Goal: Task Accomplishment & Management: Use online tool/utility

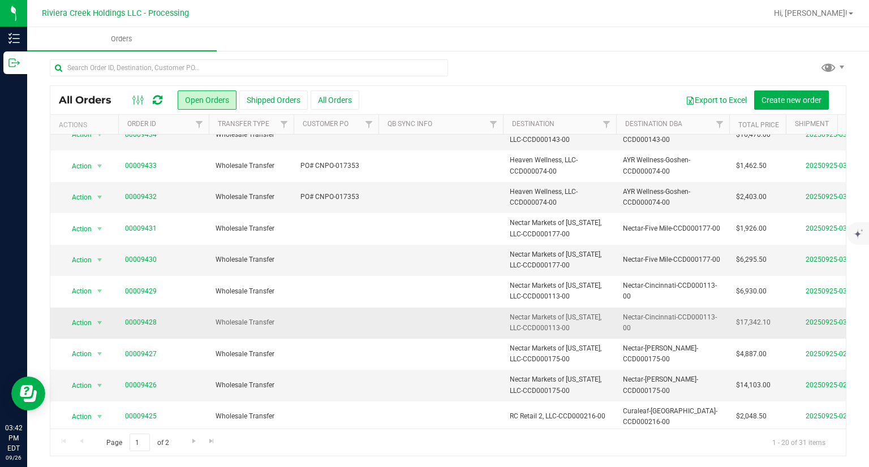
scroll to position [338, 0]
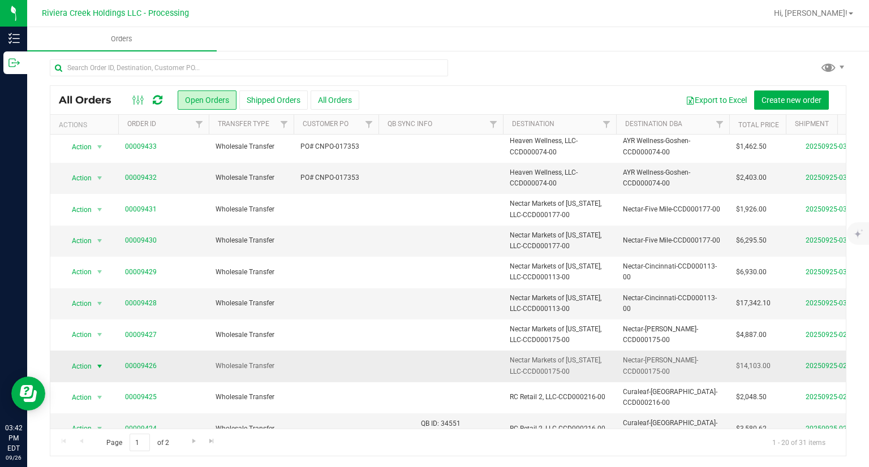
click at [100, 362] on span "select" at bounding box center [99, 366] width 9 height 9
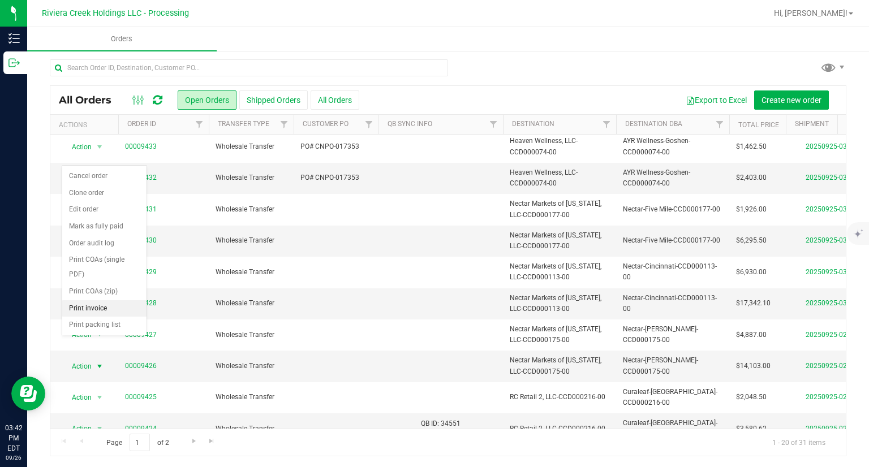
click at [98, 306] on li "Print invoice" at bounding box center [104, 308] width 84 height 17
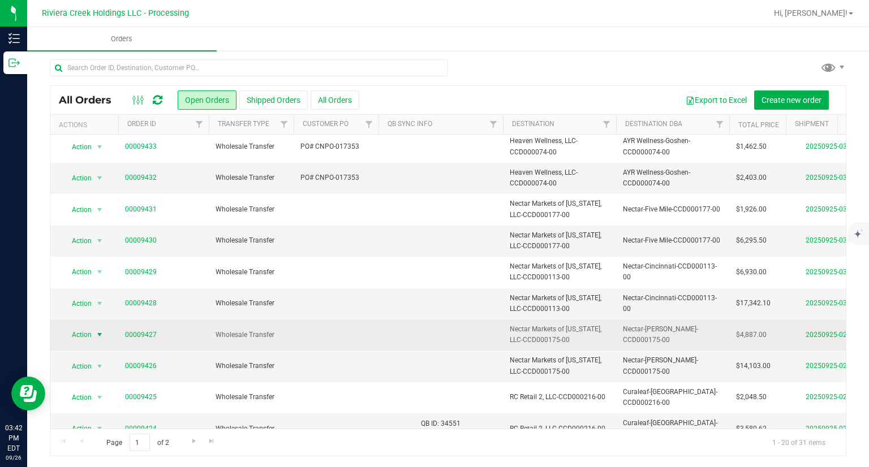
click at [90, 327] on span "Action" at bounding box center [77, 335] width 31 height 16
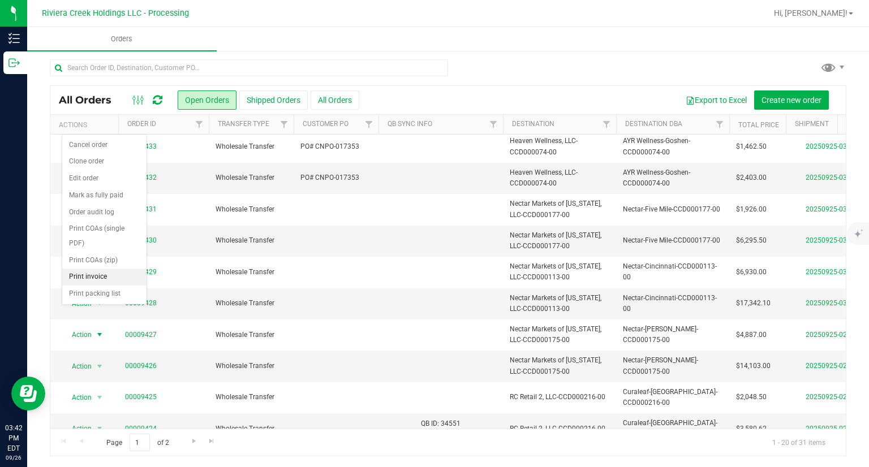
click at [89, 270] on li "Print invoice" at bounding box center [104, 277] width 84 height 17
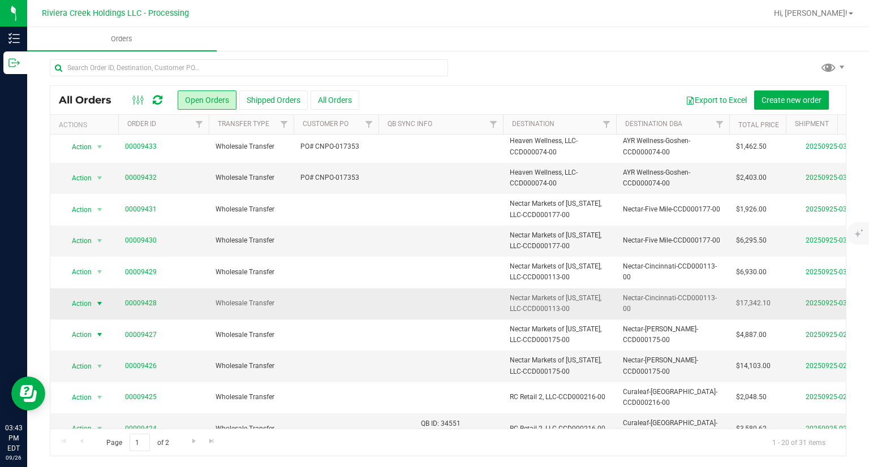
click at [91, 296] on span "Action" at bounding box center [77, 304] width 31 height 16
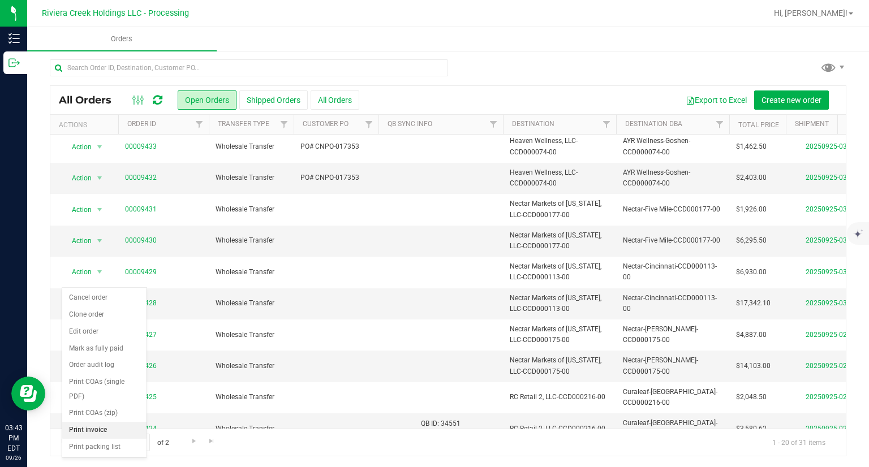
click at [106, 427] on li "Print invoice" at bounding box center [104, 430] width 84 height 17
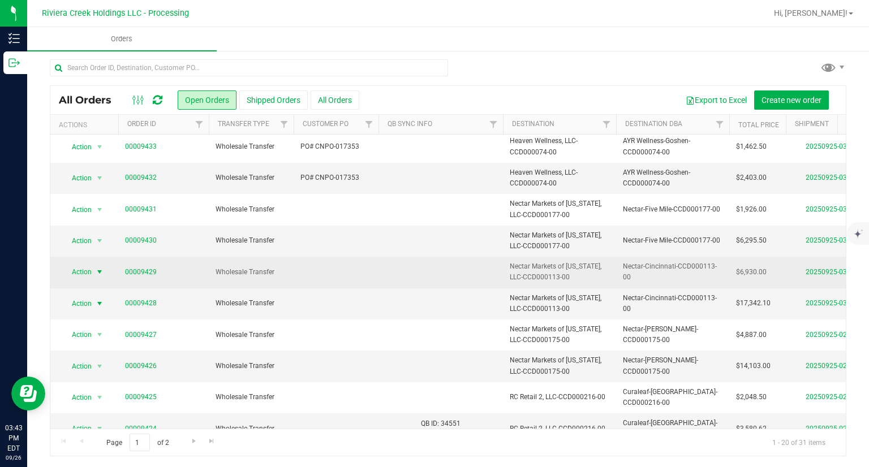
click at [93, 264] on span "select" at bounding box center [100, 272] width 14 height 16
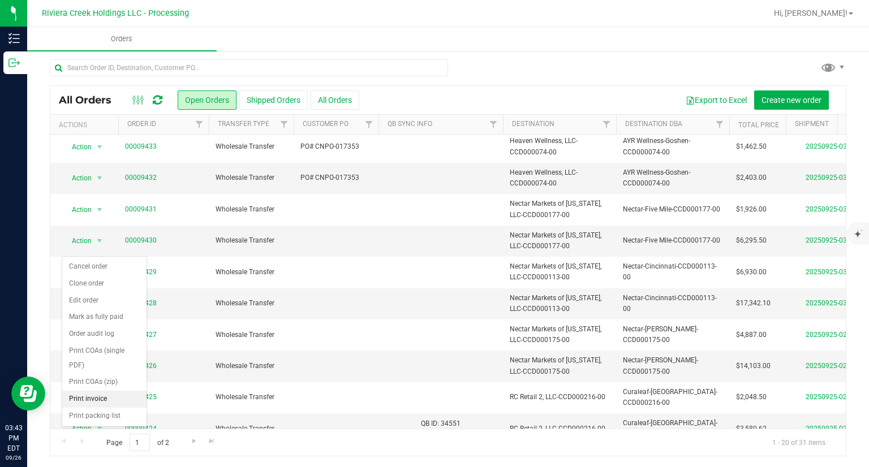
click at [92, 395] on li "Print invoice" at bounding box center [104, 399] width 84 height 17
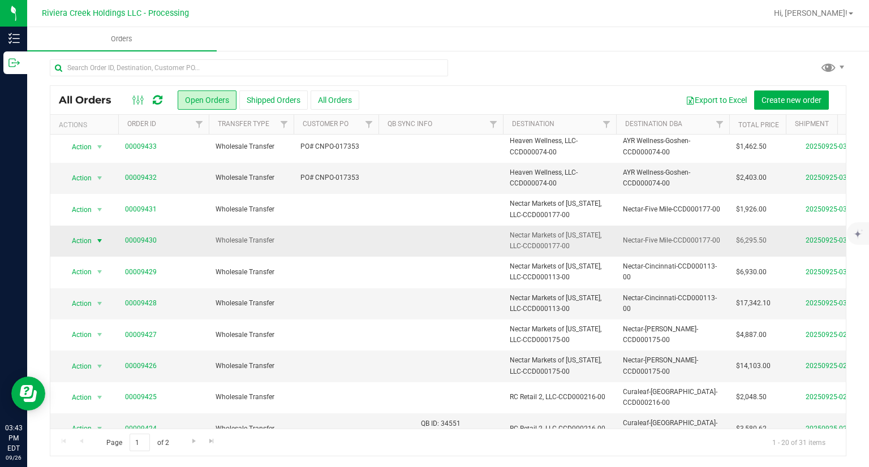
click at [81, 233] on span "Action" at bounding box center [77, 241] width 31 height 16
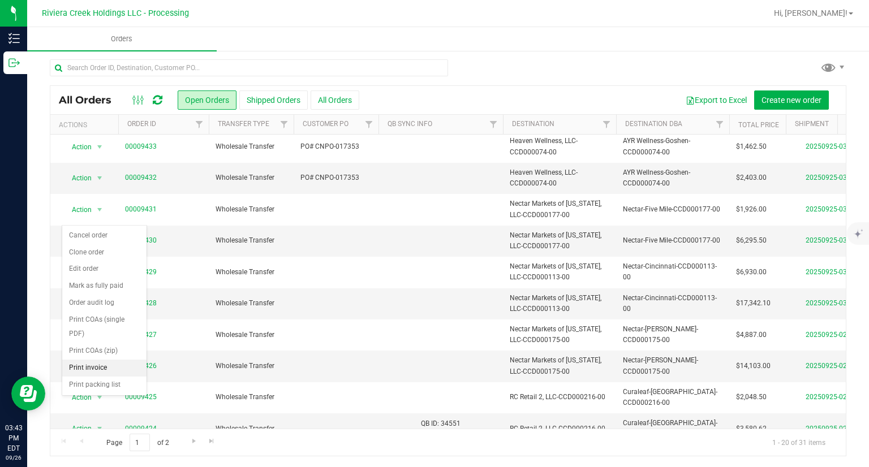
click at [94, 362] on li "Print invoice" at bounding box center [104, 368] width 84 height 17
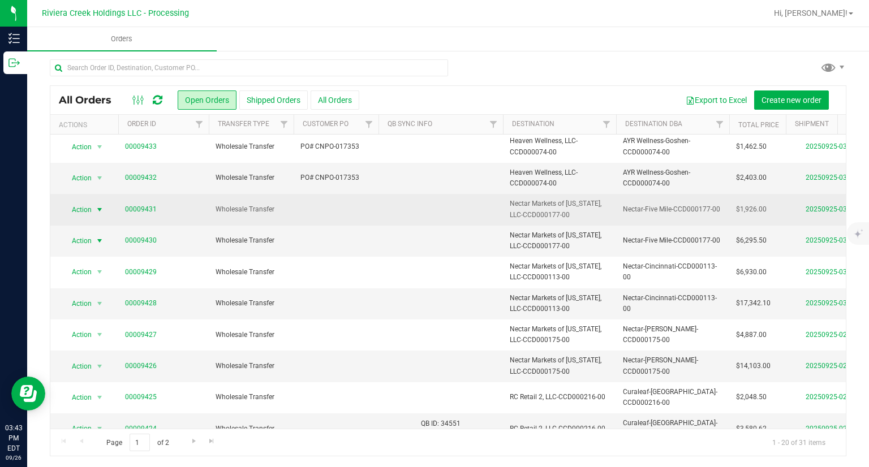
click at [93, 202] on span "select" at bounding box center [100, 210] width 14 height 16
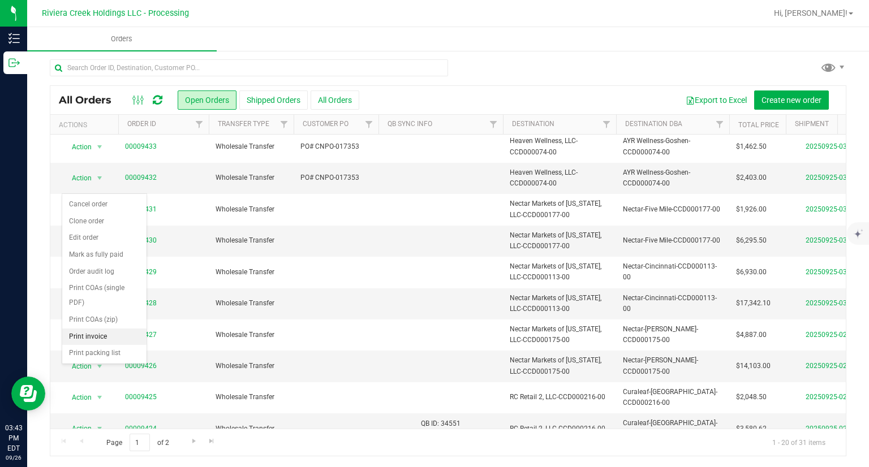
click at [116, 340] on li "Print invoice" at bounding box center [104, 337] width 84 height 17
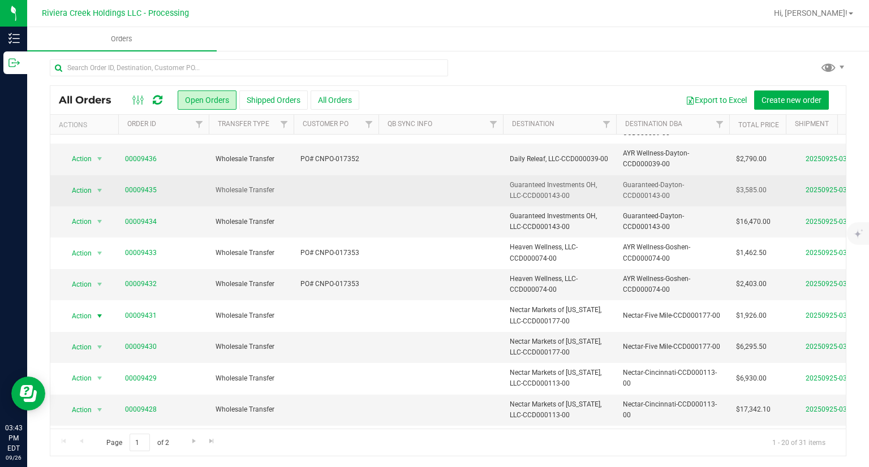
scroll to position [225, 0]
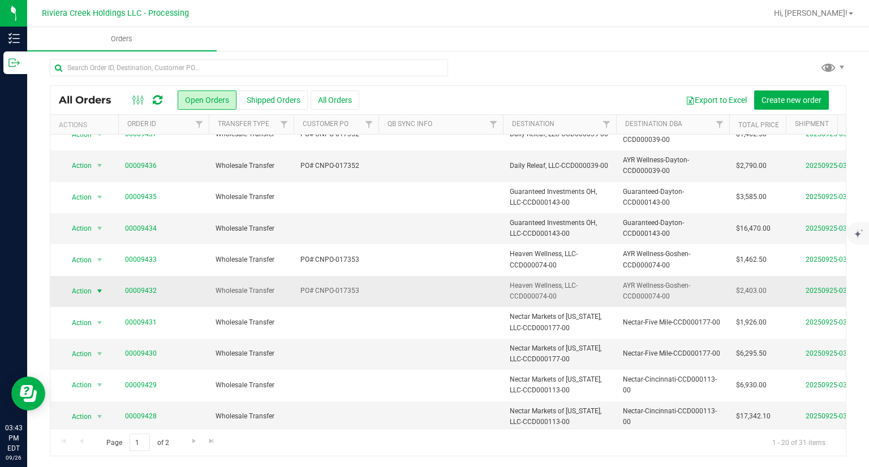
click at [82, 283] on span "Action" at bounding box center [77, 291] width 31 height 16
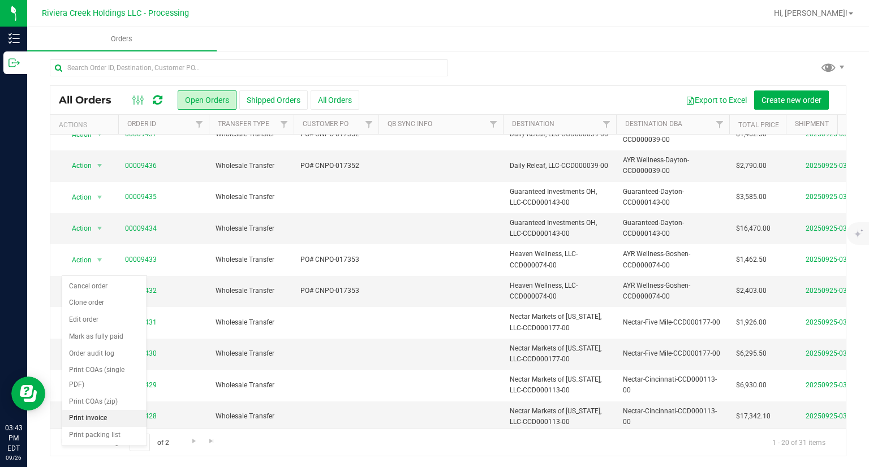
click at [94, 416] on li "Print invoice" at bounding box center [104, 418] width 84 height 17
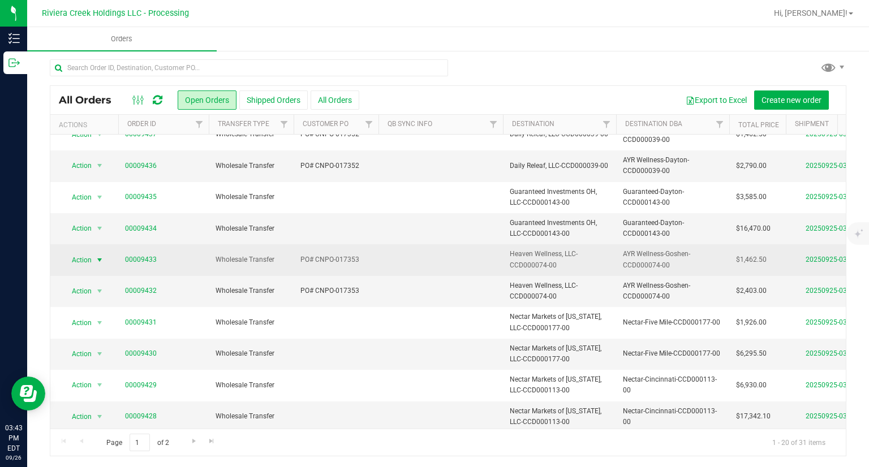
click at [93, 252] on span "select" at bounding box center [100, 260] width 14 height 16
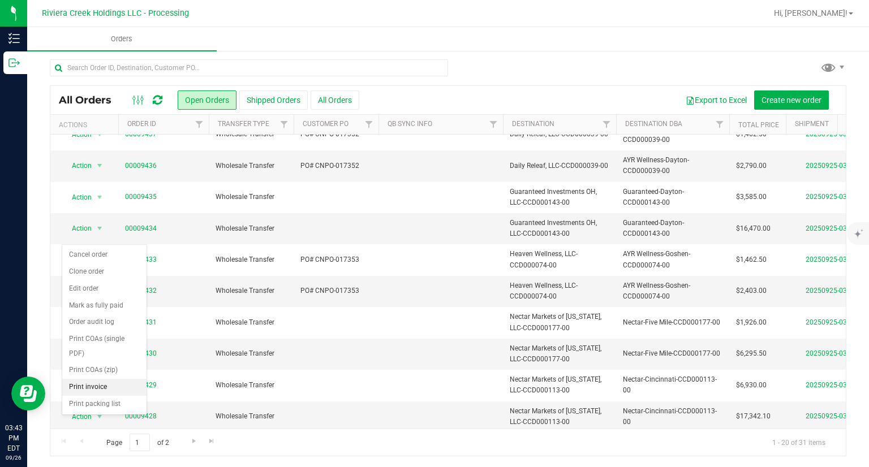
click at [102, 383] on li "Print invoice" at bounding box center [104, 387] width 84 height 17
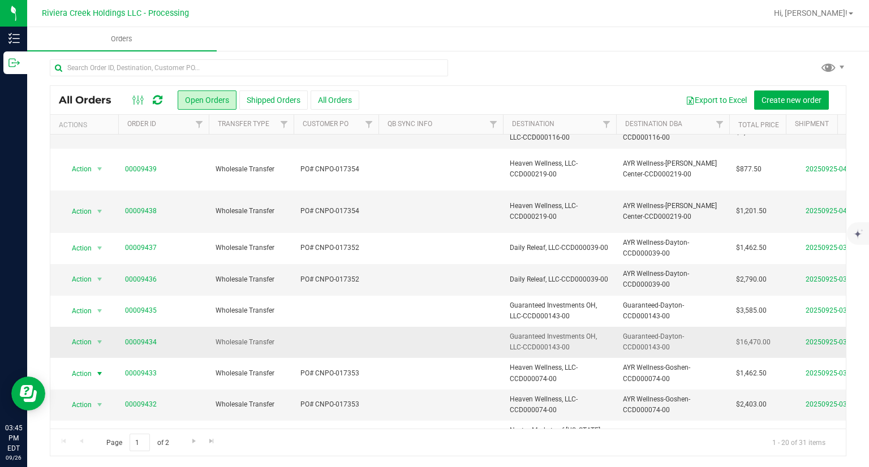
scroll to position [113, 0]
click at [92, 332] on span "Action" at bounding box center [84, 340] width 45 height 16
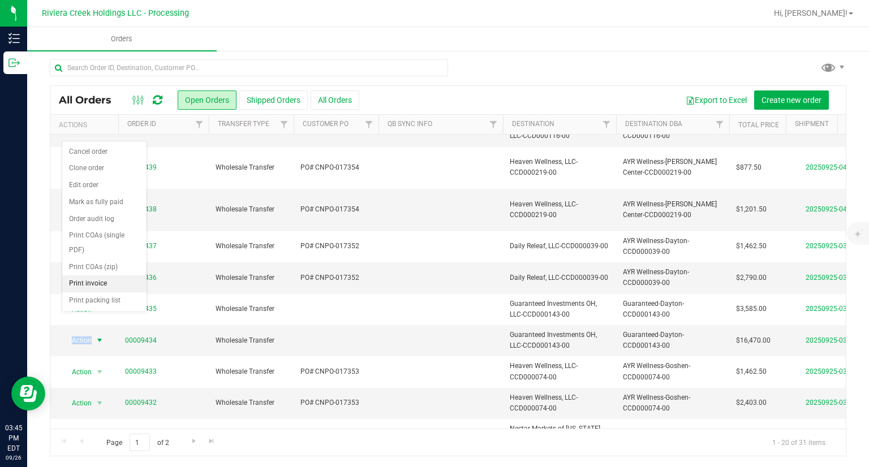
click at [92, 282] on li "Print invoice" at bounding box center [104, 283] width 84 height 17
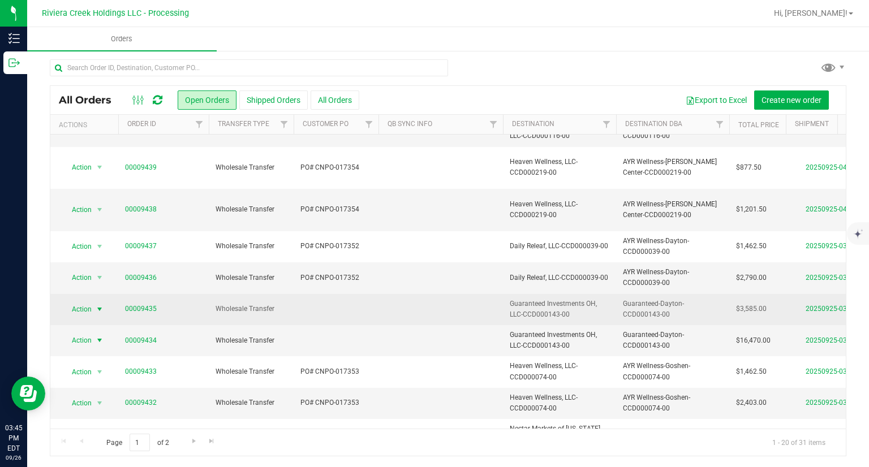
click at [88, 301] on span "Action" at bounding box center [77, 309] width 31 height 16
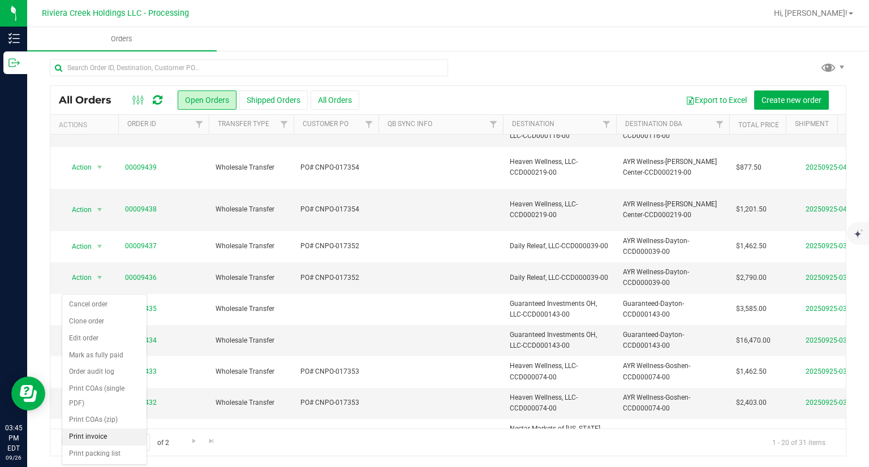
click at [112, 437] on li "Print invoice" at bounding box center [104, 437] width 84 height 17
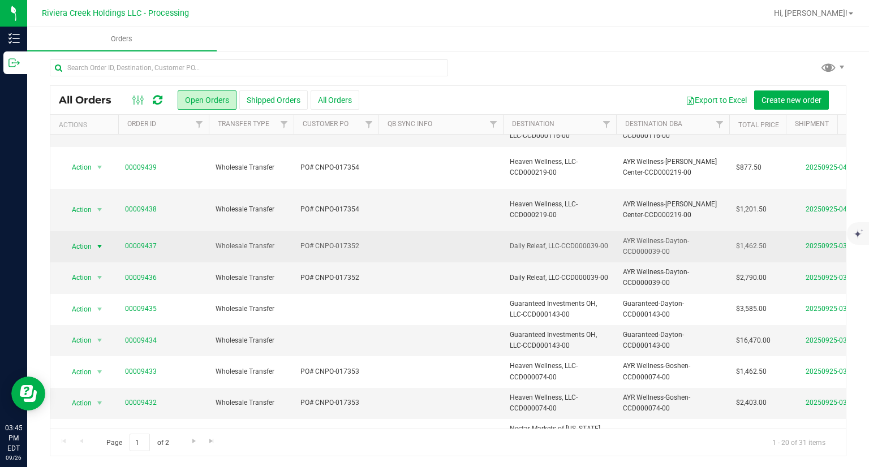
click at [97, 242] on span "select" at bounding box center [99, 246] width 9 height 9
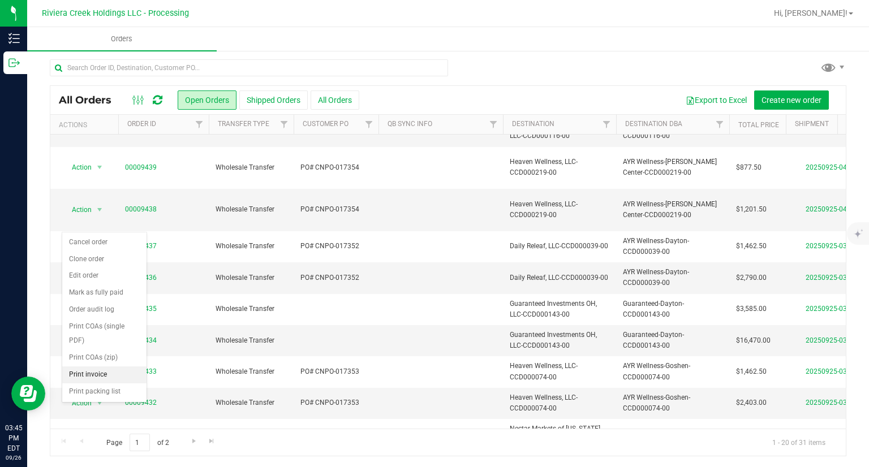
click at [90, 374] on li "Print invoice" at bounding box center [104, 374] width 84 height 17
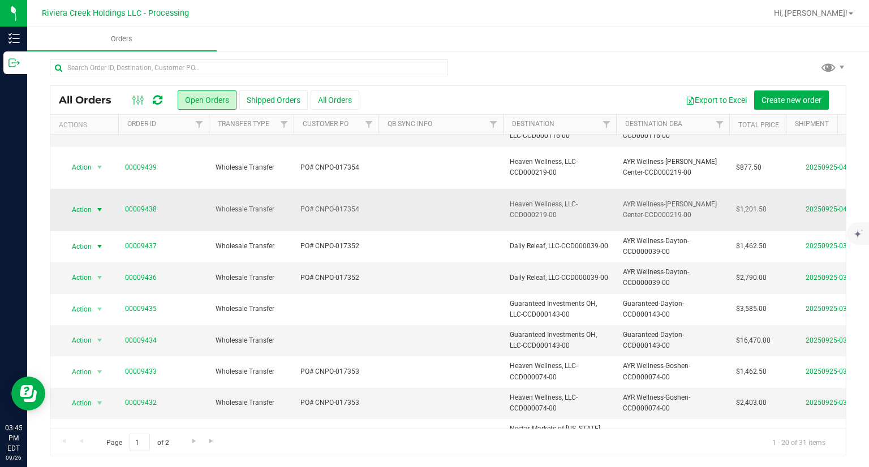
click at [95, 205] on span "select" at bounding box center [99, 209] width 9 height 9
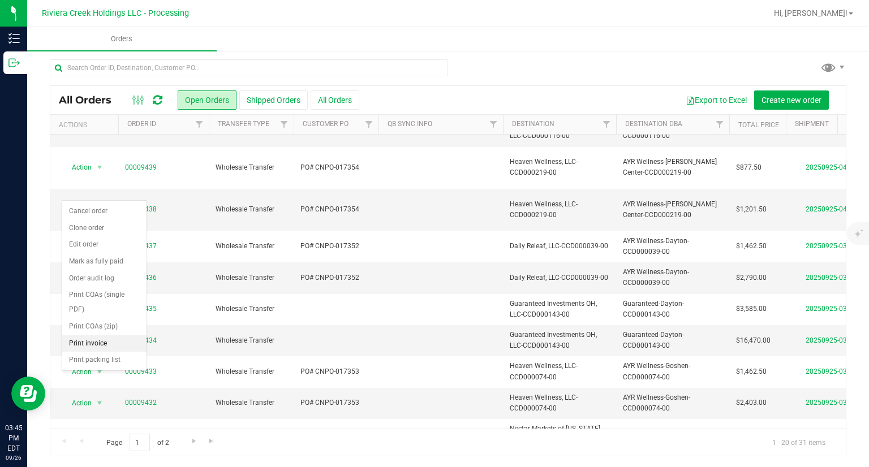
click at [102, 345] on li "Print invoice" at bounding box center [104, 343] width 84 height 17
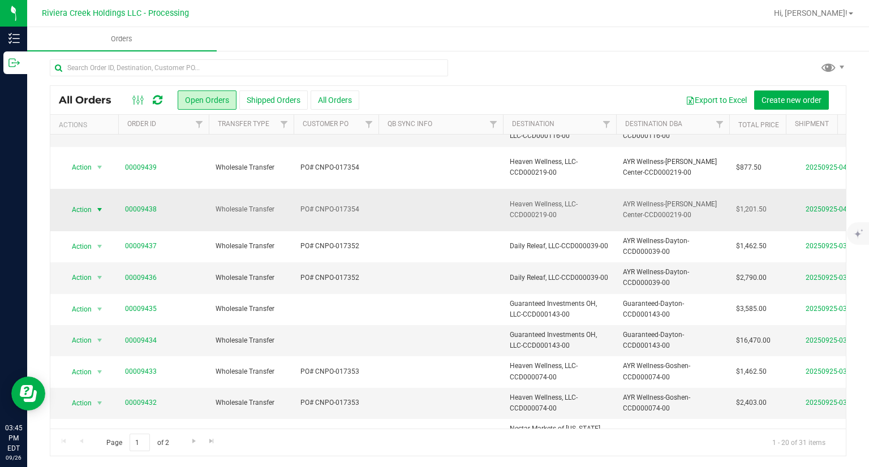
click at [81, 202] on span "Action" at bounding box center [77, 210] width 31 height 16
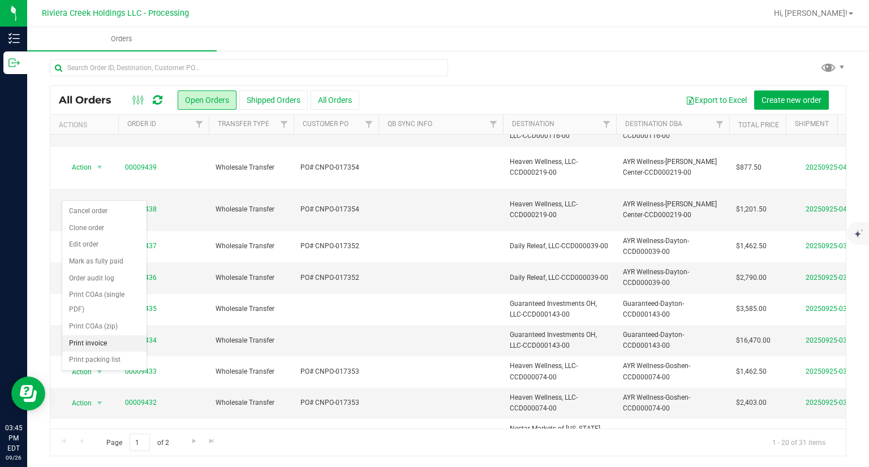
click at [97, 338] on li "Print invoice" at bounding box center [104, 343] width 84 height 17
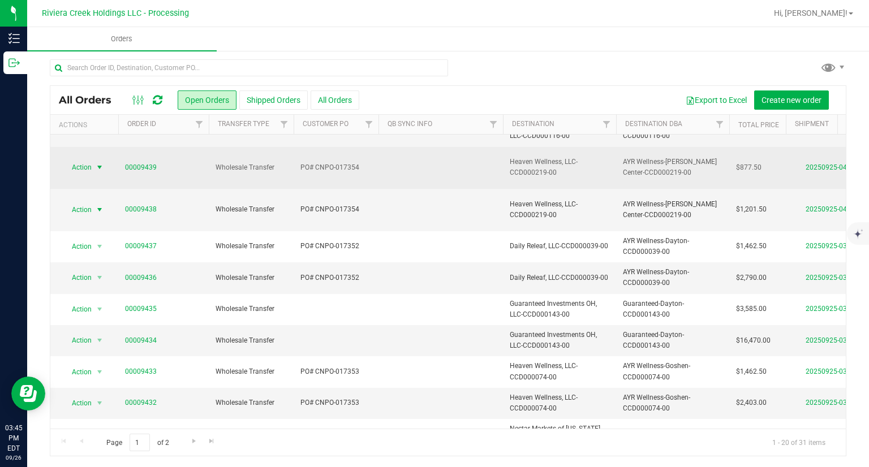
click at [88, 161] on span "Action" at bounding box center [77, 167] width 31 height 16
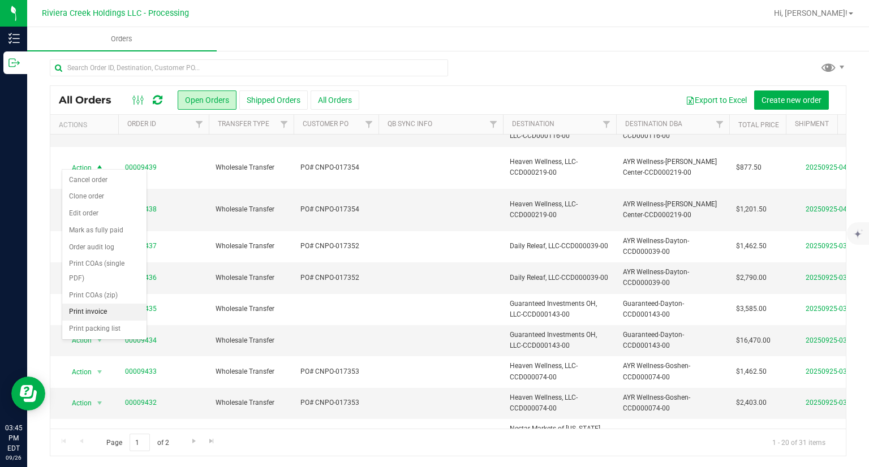
click at [106, 311] on li "Print invoice" at bounding box center [104, 312] width 84 height 17
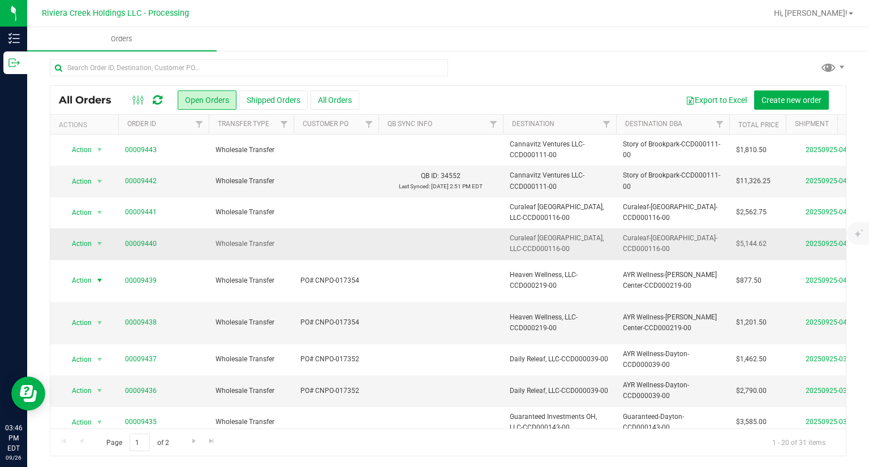
scroll to position [0, 0]
click at [86, 245] on span "Action" at bounding box center [77, 244] width 31 height 16
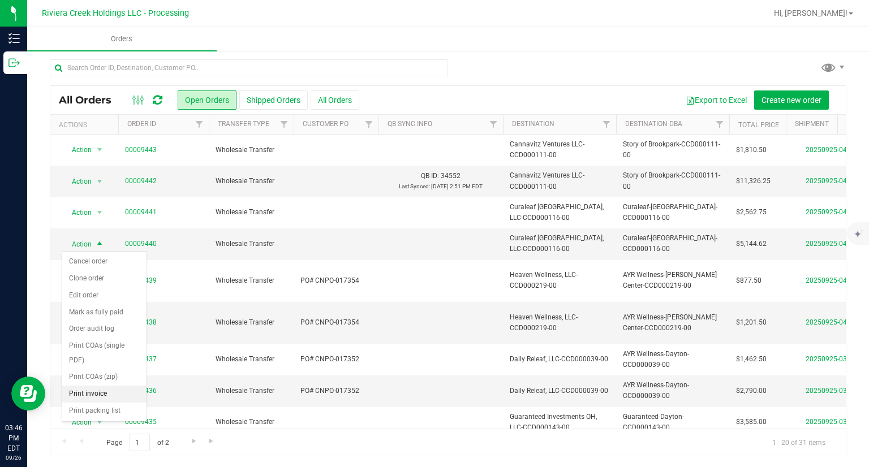
click at [89, 394] on li "Print invoice" at bounding box center [104, 394] width 84 height 17
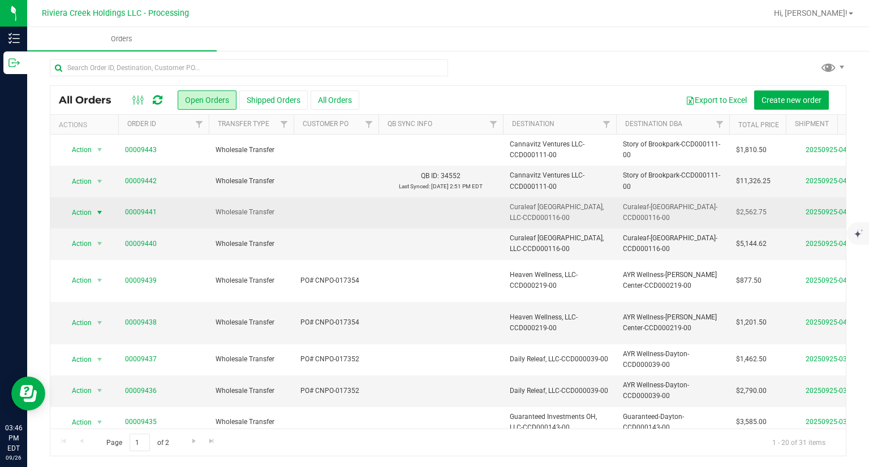
click at [85, 211] on span "Action" at bounding box center [77, 213] width 31 height 16
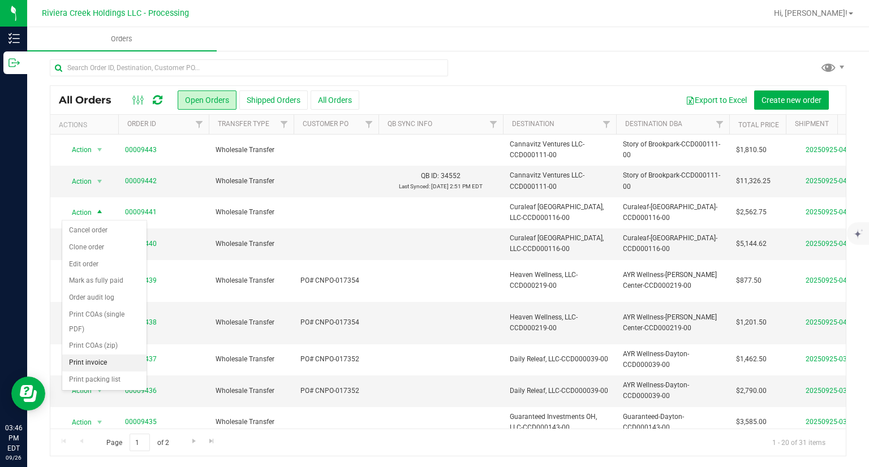
click at [91, 361] on li "Print invoice" at bounding box center [104, 363] width 84 height 17
